Goal: Task Accomplishment & Management: Use online tool/utility

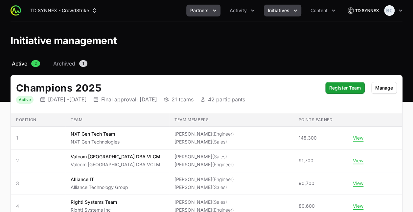
click at [210, 12] on button "Partners" at bounding box center [203, 11] width 34 height 12
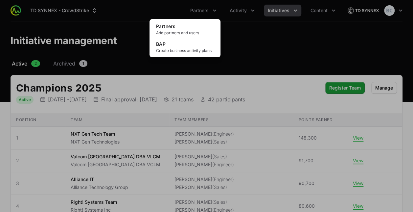
click at [278, 12] on div "Partners menu" at bounding box center [206, 106] width 413 height 212
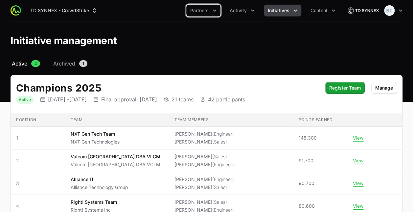
click at [281, 12] on span "Initiatives" at bounding box center [279, 10] width 22 height 7
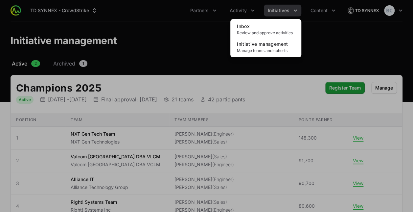
click at [204, 9] on div "Initiatives menu" at bounding box center [206, 106] width 413 height 212
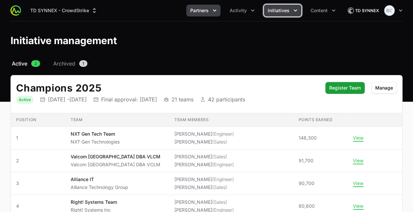
drag, startPoint x: 211, startPoint y: 10, endPoint x: 207, endPoint y: 10, distance: 3.9
click at [207, 10] on button "Partners" at bounding box center [203, 11] width 34 height 12
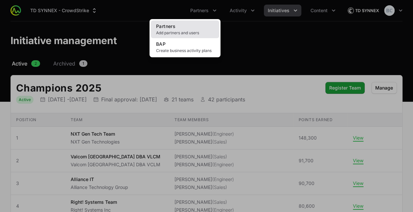
click at [196, 33] on span "Add partners and users" at bounding box center [185, 32] width 58 height 5
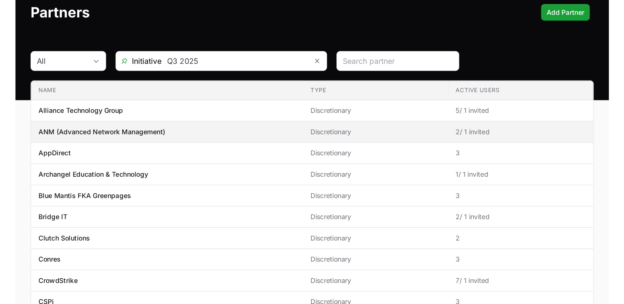
scroll to position [33, 0]
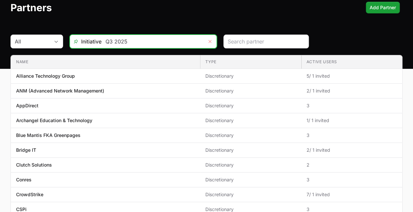
click at [208, 43] on icon "Remove" at bounding box center [210, 41] width 4 height 5
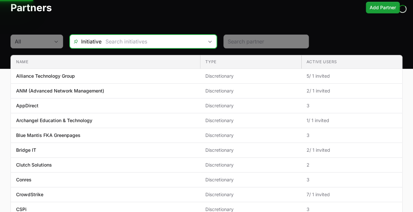
click at [209, 41] on icon "Open" at bounding box center [210, 41] width 5 height 2
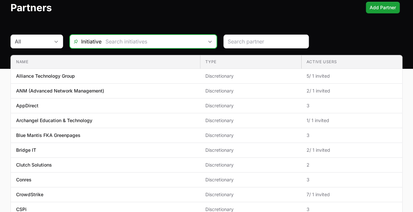
click at [209, 41] on icon "Open" at bounding box center [210, 41] width 5 height 2
click at [196, 22] on header "Partners Add Partner" at bounding box center [206, 7] width 413 height 38
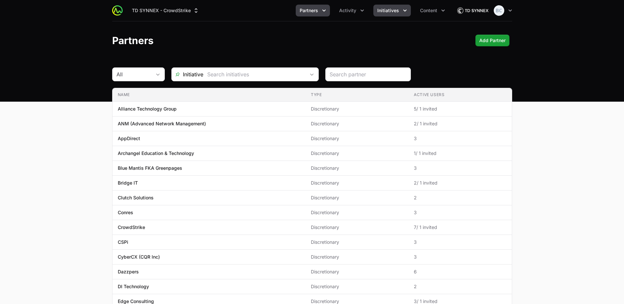
click at [395, 12] on span "Initiatives" at bounding box center [388, 10] width 22 height 7
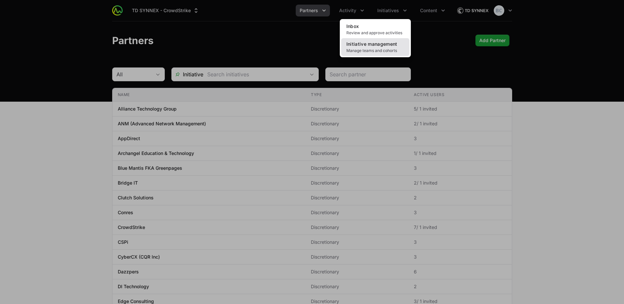
click at [395, 46] on span "Initiative management" at bounding box center [371, 44] width 51 height 6
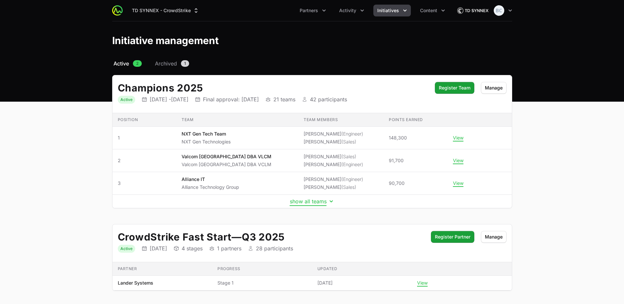
click at [308, 201] on button "show all teams" at bounding box center [312, 201] width 45 height 7
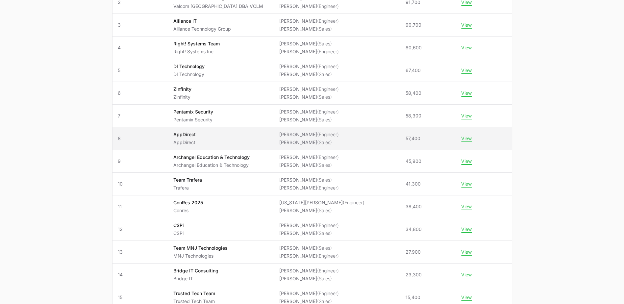
scroll to position [164, 0]
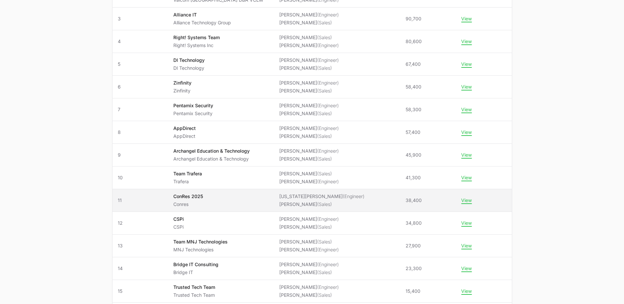
click at [241, 202] on span "ConRes 2025 Conres" at bounding box center [220, 200] width 95 height 14
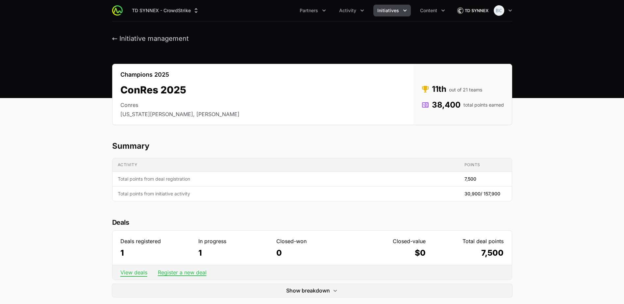
click at [138, 211] on link "View deals" at bounding box center [133, 272] width 27 height 7
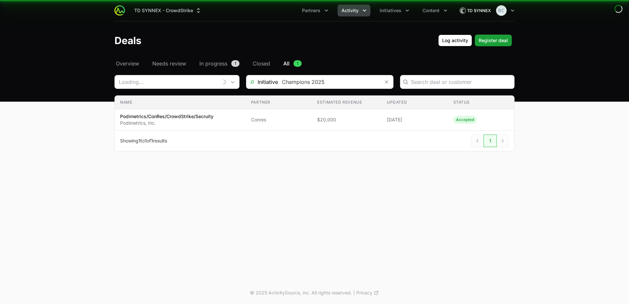
type input "Conres"
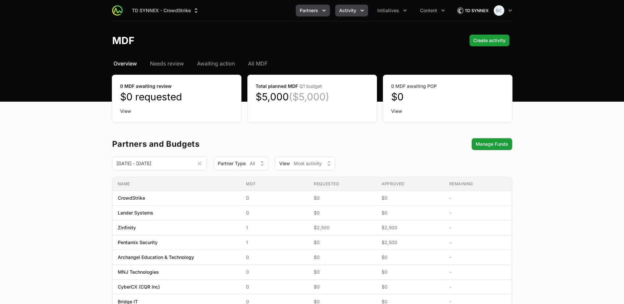
click at [323, 8] on icon "Partners menu" at bounding box center [324, 10] width 7 height 7
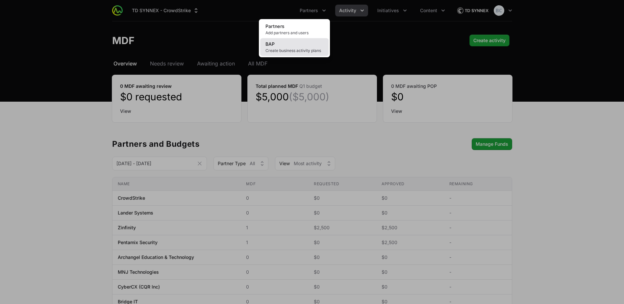
click at [308, 47] on link "BAP Create business activity plans" at bounding box center [294, 47] width 68 height 18
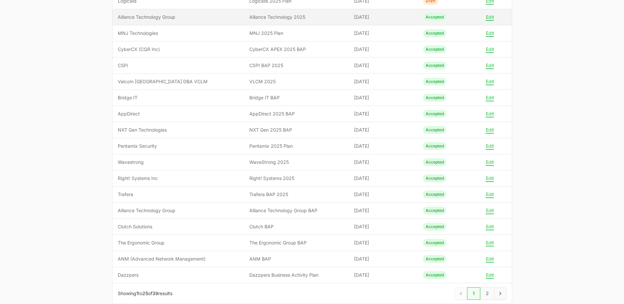
scroll to position [263, 0]
